Goal: Task Accomplishment & Management: Manage account settings

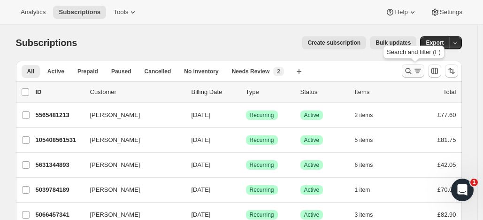
click at [411, 68] on icon "Search and filter results" at bounding box center [408, 70] width 9 height 9
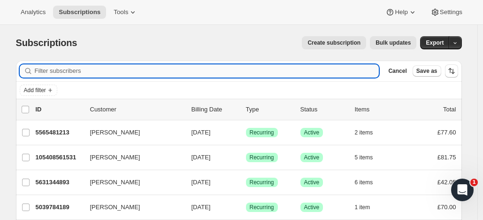
click at [88, 72] on input "Filter subscribers" at bounding box center [207, 70] width 345 height 13
paste input "jstackwood@aol.com"
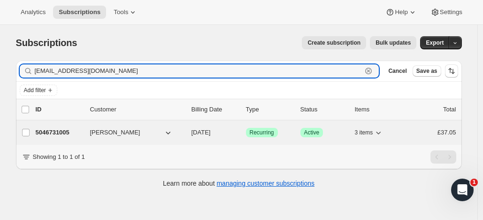
type input "jstackwood@aol.com"
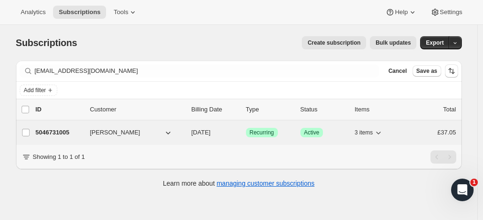
click at [110, 131] on span "[PERSON_NAME]" at bounding box center [115, 132] width 50 height 9
click at [103, 131] on span "[PERSON_NAME]" at bounding box center [115, 132] width 50 height 9
click at [69, 130] on p "5046731005" at bounding box center [59, 132] width 47 height 9
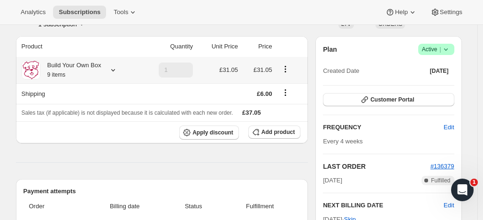
scroll to position [77, 0]
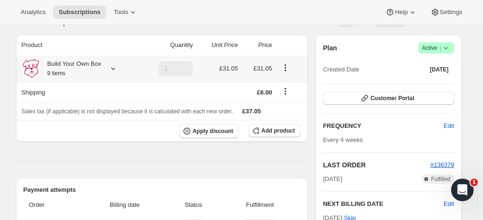
click at [117, 67] on icon at bounding box center [113, 68] width 9 height 9
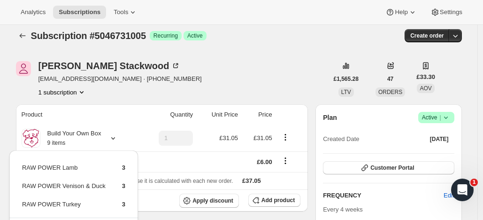
scroll to position [0, 0]
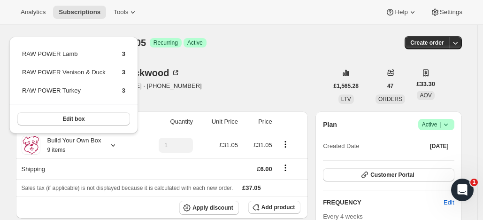
click at [296, 60] on div "Subscription #5046731005. This page is ready Subscription #5046731005 Success R…" at bounding box center [239, 43] width 446 height 36
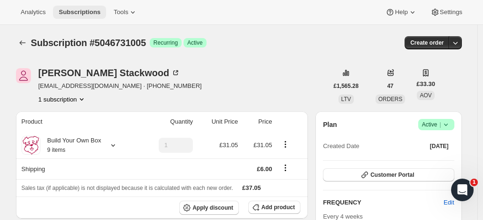
click at [80, 11] on span "Subscriptions" at bounding box center [80, 12] width 42 height 8
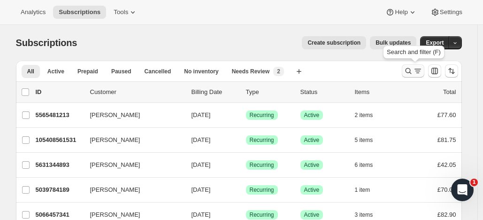
click at [410, 67] on icon "Search and filter results" at bounding box center [408, 70] width 9 height 9
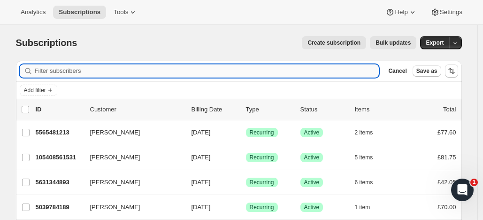
click at [101, 70] on input "Filter subscribers" at bounding box center [207, 70] width 345 height 13
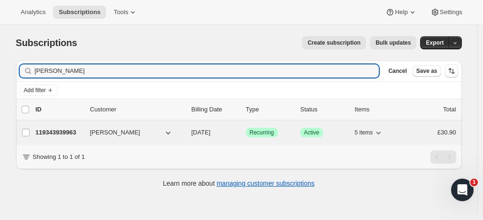
type input "[PERSON_NAME]"
click at [74, 129] on p "119343939963" at bounding box center [59, 132] width 47 height 9
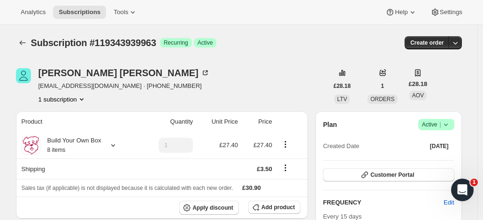
click at [428, 122] on span "Active |" at bounding box center [436, 124] width 29 height 9
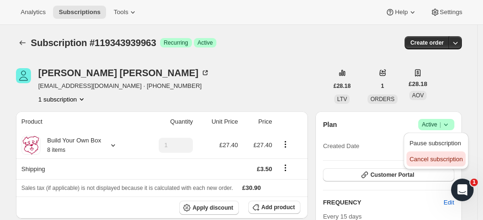
click at [426, 159] on span "Cancel subscription" at bounding box center [436, 158] width 53 height 7
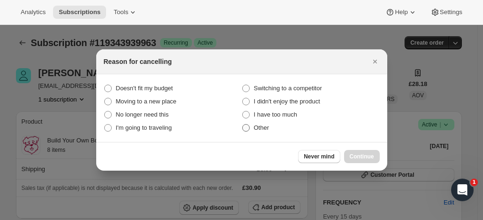
click at [245, 128] on span ":rbu:" at bounding box center [246, 128] width 8 height 8
click at [243, 124] on input "Other" at bounding box center [242, 124] width 0 height 0
radio input "true"
click at [372, 154] on span "Continue" at bounding box center [362, 157] width 24 height 8
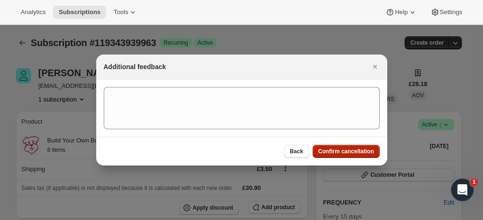
click at [325, 147] on button "Confirm cancellation" at bounding box center [346, 151] width 67 height 13
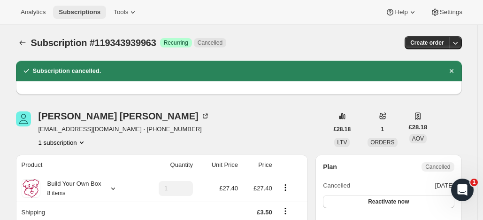
click at [90, 9] on span "Subscriptions" at bounding box center [80, 12] width 42 height 8
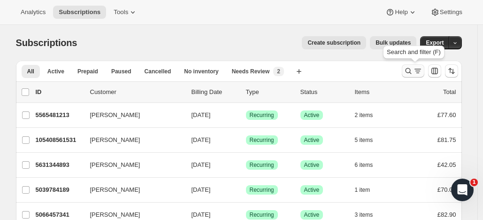
click at [410, 69] on icon "Search and filter results" at bounding box center [408, 70] width 9 height 9
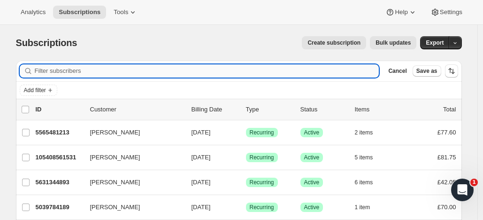
click at [74, 71] on input "Filter subscribers" at bounding box center [207, 70] width 345 height 13
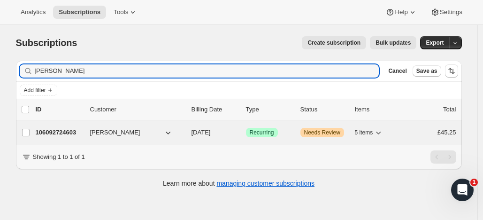
type input "[PERSON_NAME]"
click at [70, 129] on p "106092724603" at bounding box center [59, 132] width 47 height 9
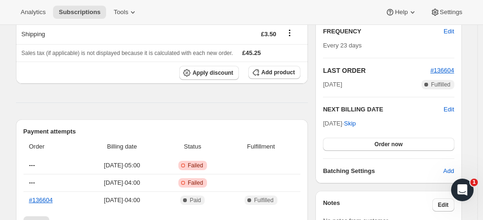
scroll to position [255, 0]
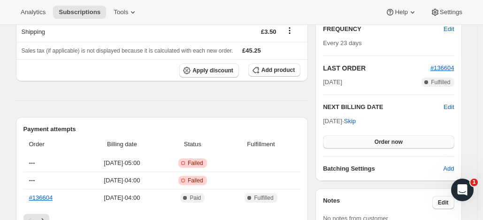
click at [379, 138] on button "Order now" at bounding box center [388, 141] width 131 height 13
click at [379, 138] on button "Click to confirm" at bounding box center [388, 141] width 131 height 13
